Goal: Transaction & Acquisition: Obtain resource

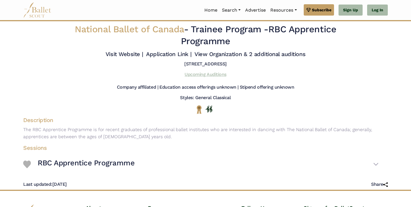
click at [216, 75] on link "Upcoming Auditions" at bounding box center [206, 74] width 42 height 5
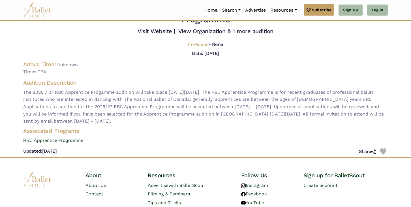
scroll to position [14, 0]
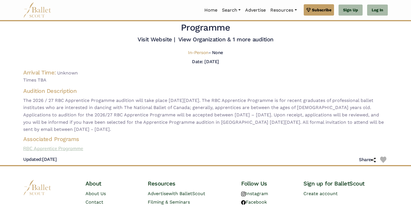
click at [69, 148] on link "RBC Apprentice Programme" at bounding box center [206, 148] width 374 height 7
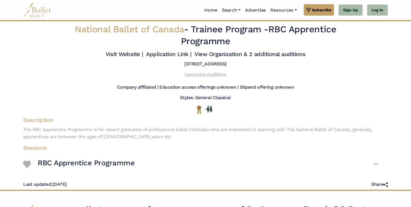
click at [197, 75] on link "Upcoming Auditions" at bounding box center [206, 74] width 42 height 5
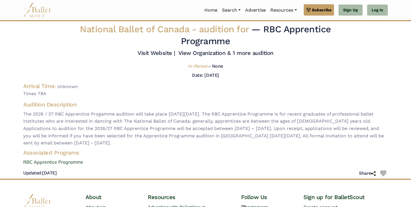
drag, startPoint x: 80, startPoint y: 30, endPoint x: 241, endPoint y: 39, distance: 161.7
click at [241, 39] on h2 "National Ballet of Canada - audition for — RBC Apprentice Programme" at bounding box center [205, 36] width 303 height 24
copy h2 "National Ballet of Canada - audition for — RBC Apprentice Programme"
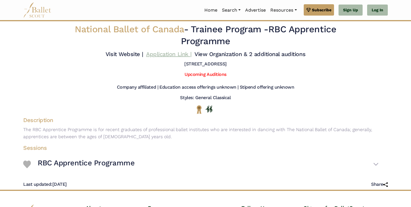
click at [164, 54] on link "Application Link |" at bounding box center [168, 54] width 45 height 7
